Goal: Find specific page/section: Find specific page/section

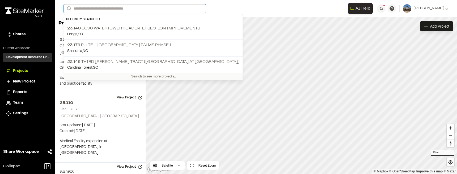
click at [126, 9] on input "Search" at bounding box center [135, 8] width 142 height 9
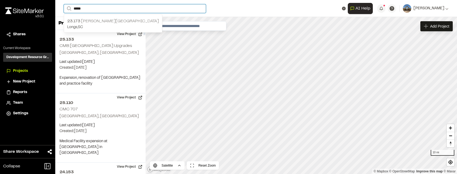
type input "*****"
click at [122, 25] on p "Longs , [GEOGRAPHIC_DATA]" at bounding box center [113, 27] width 92 height 6
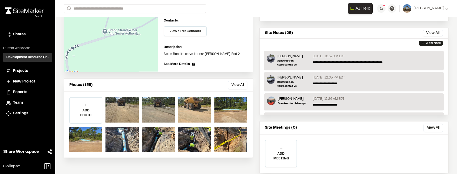
scroll to position [93, 0]
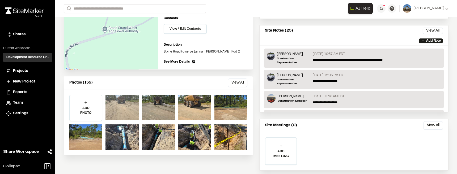
click at [130, 101] on div at bounding box center [122, 108] width 33 height 26
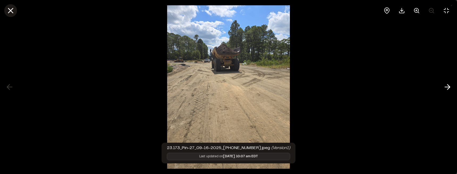
click at [13, 14] on icon at bounding box center [10, 10] width 9 height 9
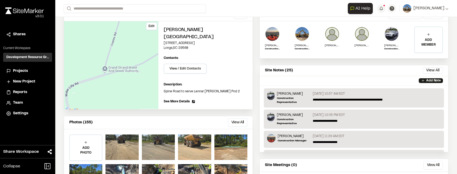
scroll to position [0, 0]
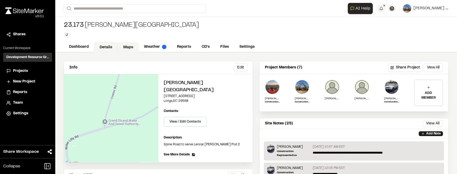
click at [131, 48] on link "Maps" at bounding box center [128, 48] width 21 height 10
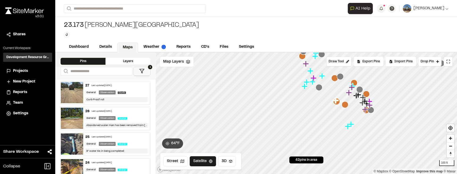
click at [128, 88] on div "27 Last updated Sep 16, 2025 General Observation Curb Curb Proof roll" at bounding box center [116, 92] width 67 height 23
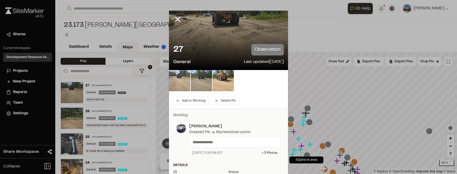
click at [177, 82] on img at bounding box center [179, 80] width 21 height 21
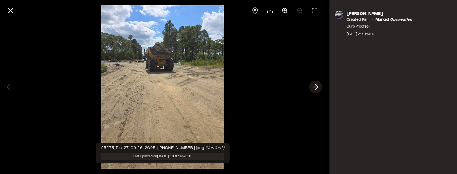
click at [316, 87] on line at bounding box center [315, 87] width 5 height 0
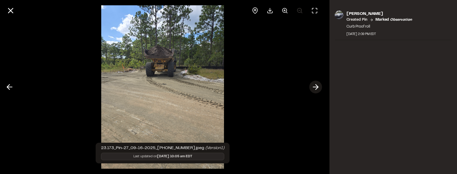
click at [316, 87] on line at bounding box center [315, 87] width 5 height 0
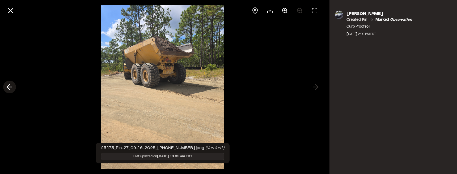
click at [4, 90] on button at bounding box center [9, 87] width 13 height 13
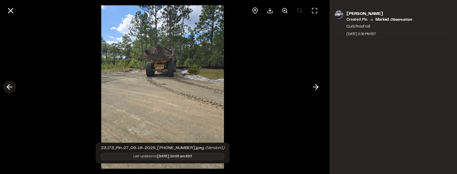
click at [4, 90] on button at bounding box center [9, 87] width 13 height 13
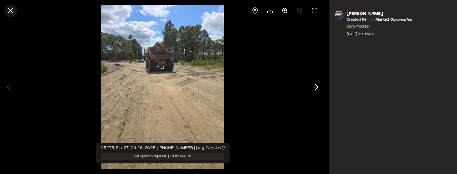
click at [9, 12] on line at bounding box center [11, 11] width 5 height 5
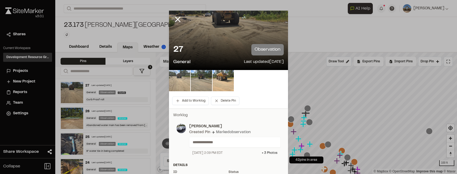
click at [184, 82] on img at bounding box center [179, 80] width 21 height 21
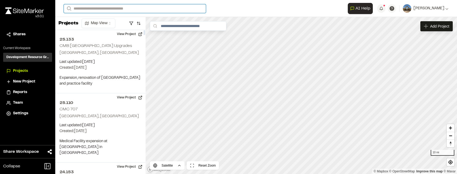
click at [86, 6] on input "Search" at bounding box center [135, 8] width 142 height 9
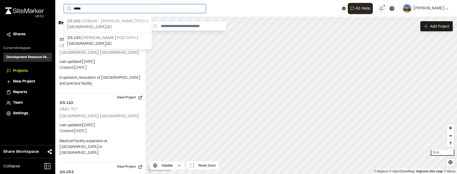
type input "*****"
click at [96, 10] on input "*****" at bounding box center [135, 8] width 142 height 9
click at [103, 20] on p "23.162 Lennar - Sandridge Pod 2" at bounding box center [107, 21] width 81 height 6
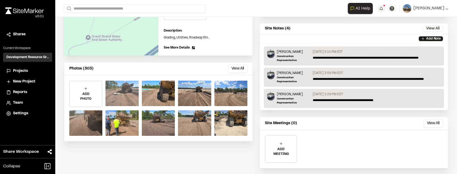
scroll to position [91, 0]
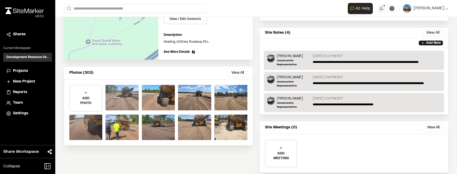
click at [132, 94] on div at bounding box center [122, 98] width 33 height 26
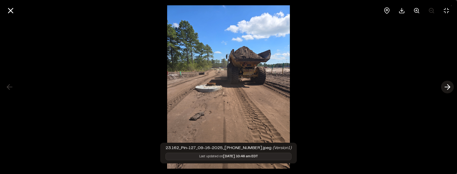
click at [447, 85] on icon at bounding box center [447, 87] width 9 height 9
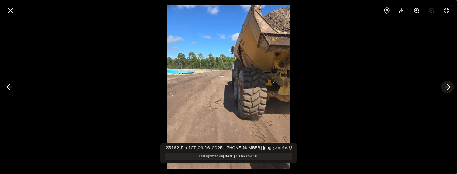
click at [448, 87] on line at bounding box center [447, 87] width 5 height 0
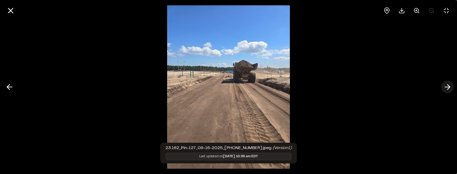
click at [448, 87] on line at bounding box center [447, 87] width 5 height 0
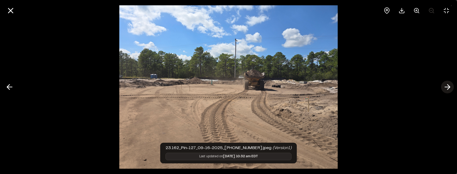
click at [448, 87] on line at bounding box center [447, 87] width 5 height 0
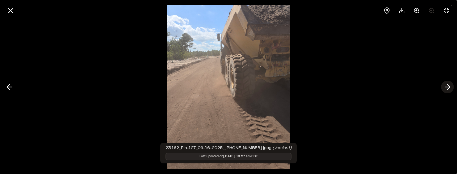
click at [448, 87] on line at bounding box center [447, 87] width 5 height 0
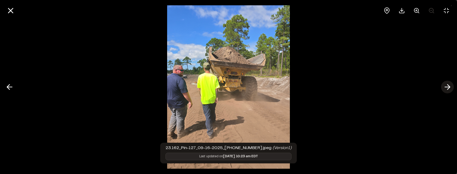
click at [448, 87] on line at bounding box center [447, 87] width 5 height 0
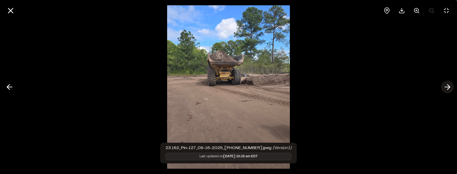
click at [448, 87] on line at bounding box center [447, 87] width 5 height 0
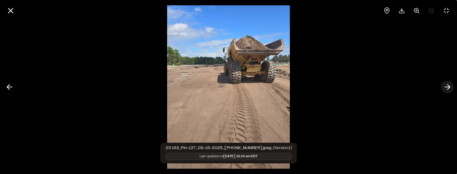
click at [448, 87] on line at bounding box center [447, 87] width 5 height 0
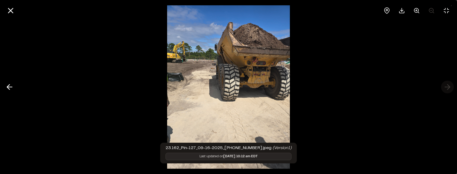
click at [448, 87] on div at bounding box center [228, 87] width 457 height 174
click at [14, 12] on icon at bounding box center [10, 10] width 9 height 9
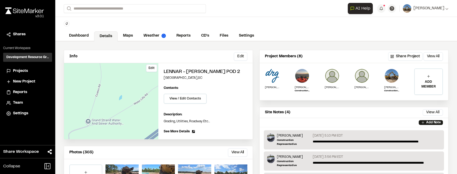
scroll to position [0, 0]
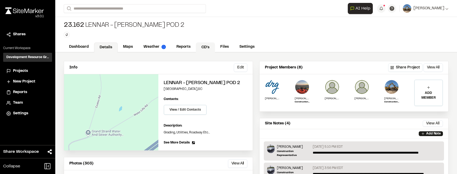
click at [201, 45] on link "CD's" at bounding box center [205, 48] width 19 height 10
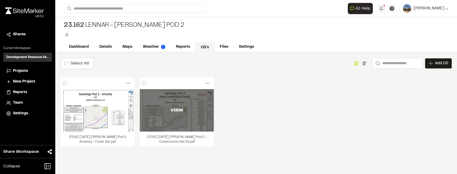
click at [170, 119] on div "VIEW" at bounding box center [177, 110] width 74 height 43
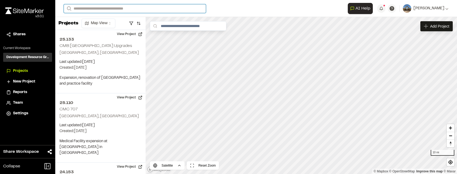
click at [123, 10] on input "Search" at bounding box center [135, 8] width 142 height 9
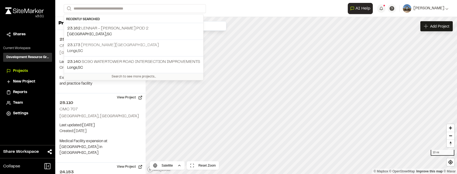
click at [137, 44] on p "[STREET_ADDRESS][PERSON_NAME]" at bounding box center [133, 45] width 133 height 6
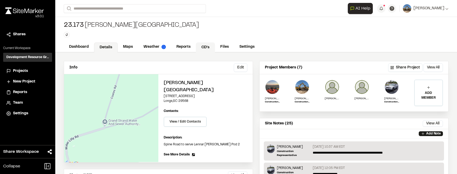
click at [202, 46] on link "CD's" at bounding box center [205, 48] width 19 height 10
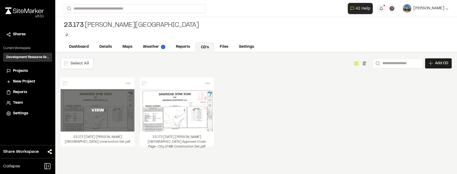
click at [123, 106] on div "VIEW" at bounding box center [98, 110] width 74 height 43
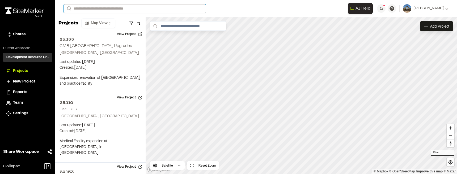
click at [103, 10] on input "Search" at bounding box center [135, 8] width 142 height 9
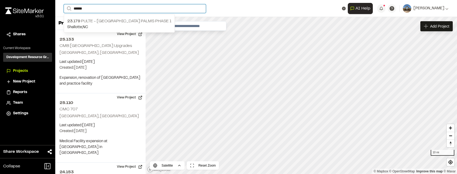
type input "******"
